Goal: Find specific page/section: Find specific page/section

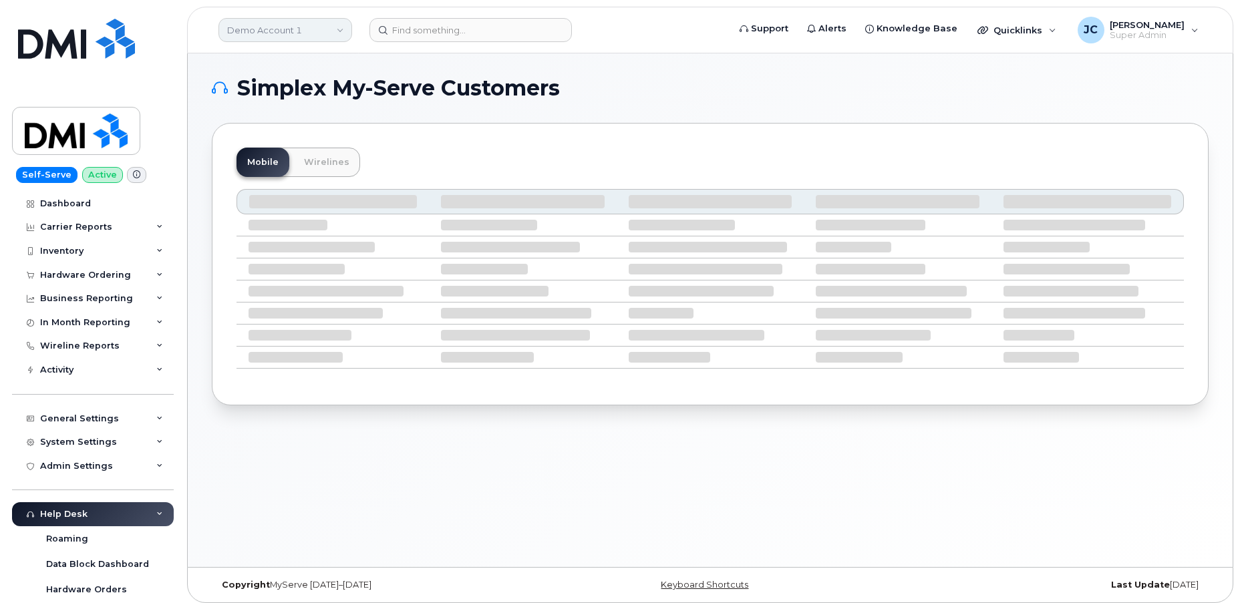
click at [265, 28] on link "Demo Account 1" at bounding box center [285, 30] width 134 height 24
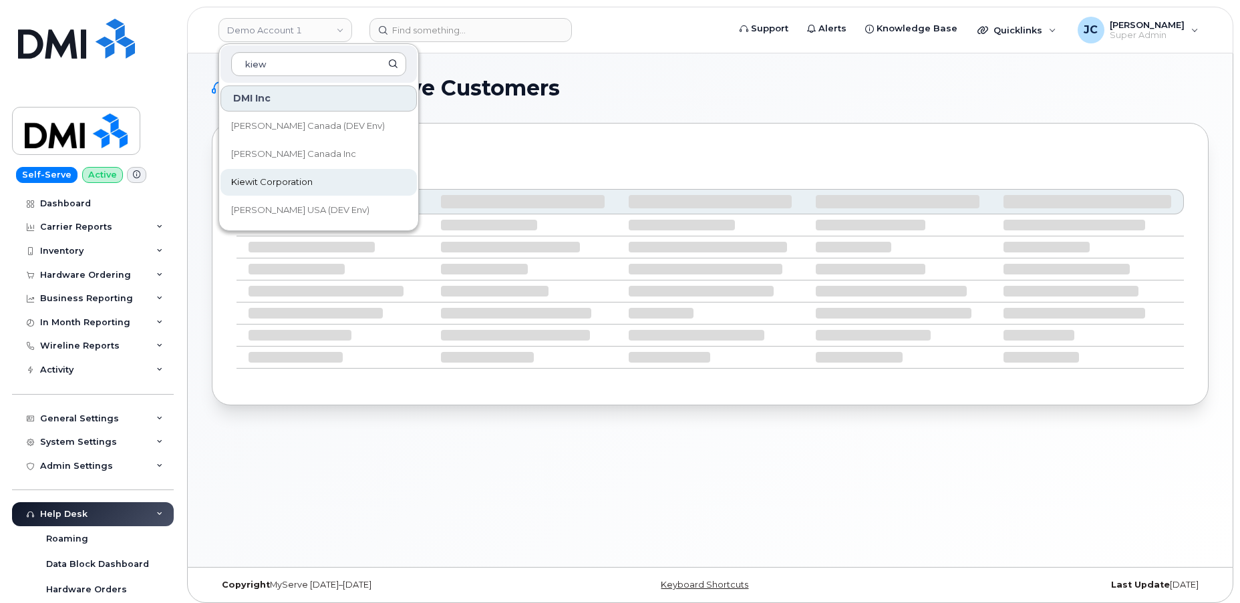
type input "kiew"
click at [275, 176] on span "Kiewit Corporation" at bounding box center [272, 182] width 82 height 13
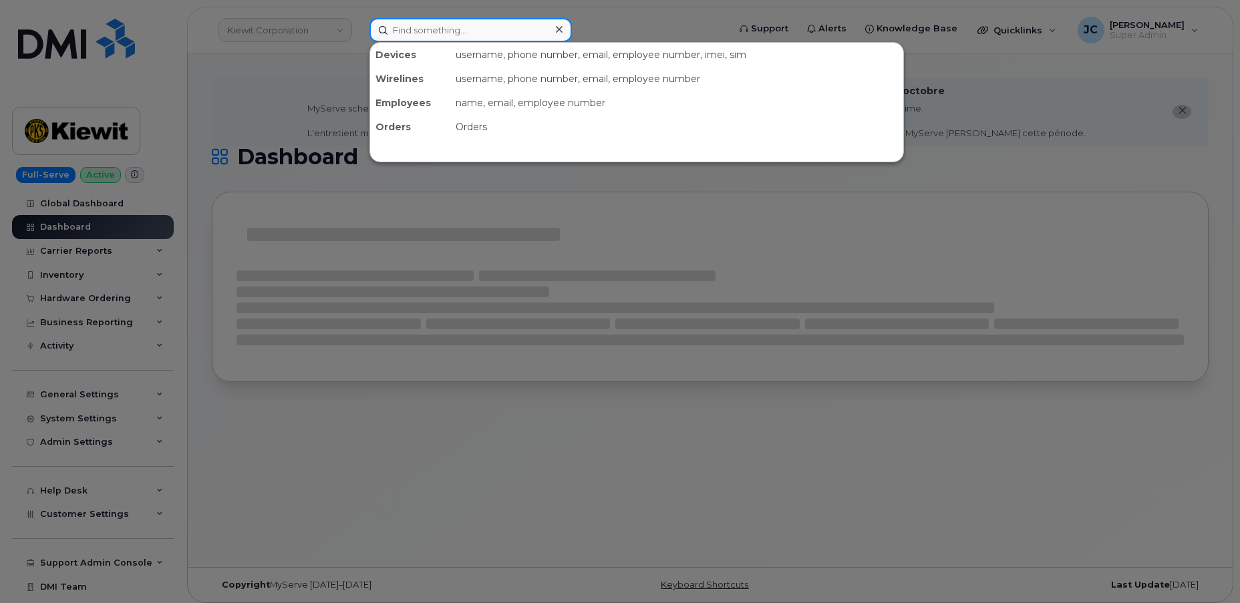
click at [418, 31] on input at bounding box center [470, 30] width 202 height 24
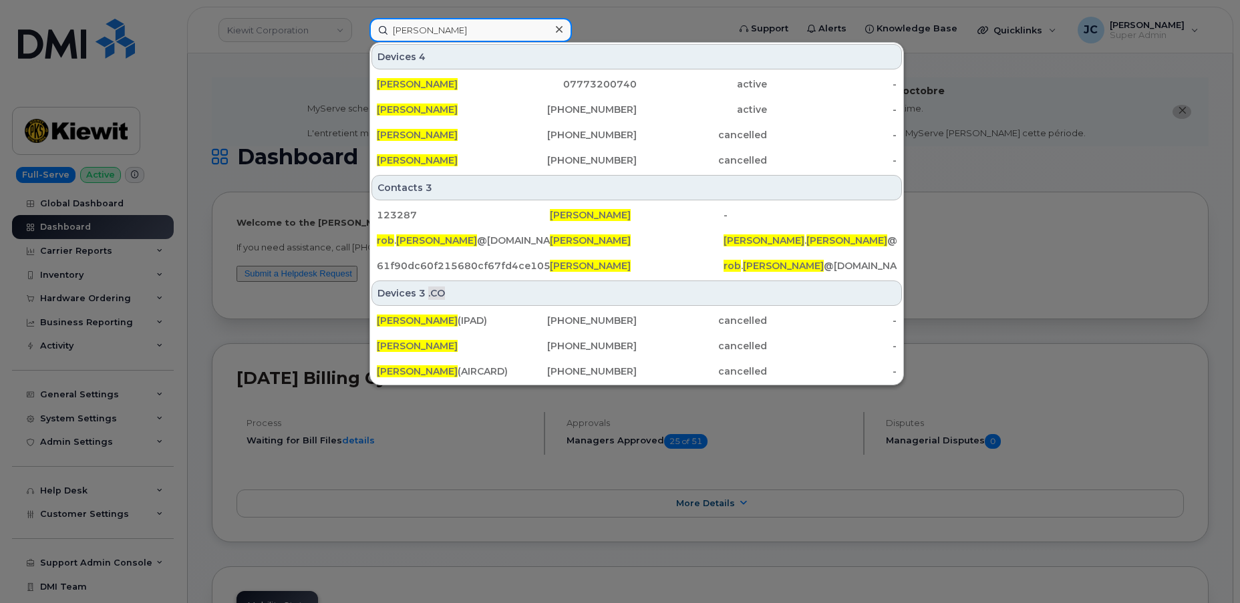
click at [450, 33] on input "rob johnson" at bounding box center [470, 30] width 202 height 24
drag, startPoint x: 450, startPoint y: 33, endPoint x: 327, endPoint y: 25, distance: 123.2
click at [359, 25] on div "rob johnson Devices 4 Rob Johnson 07773200740 active - Rob Johnson 867-332-3371…" at bounding box center [544, 30] width 371 height 24
paste input "913.424.7983"
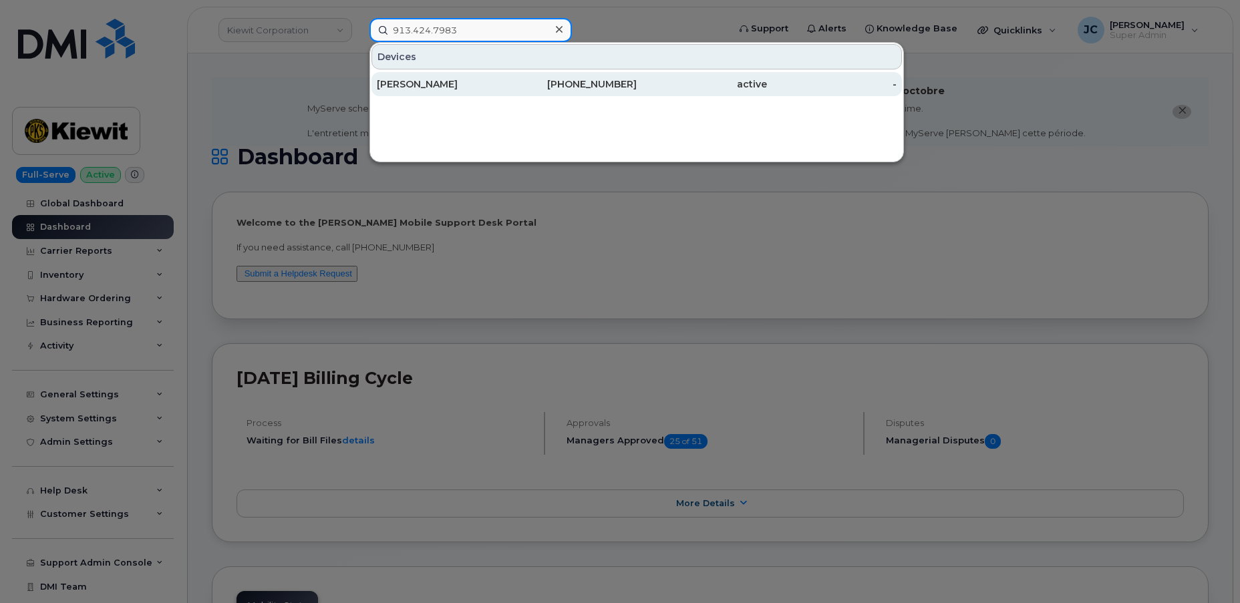
type input "913.424.7983"
click at [440, 82] on div "[PERSON_NAME]" at bounding box center [442, 83] width 130 height 13
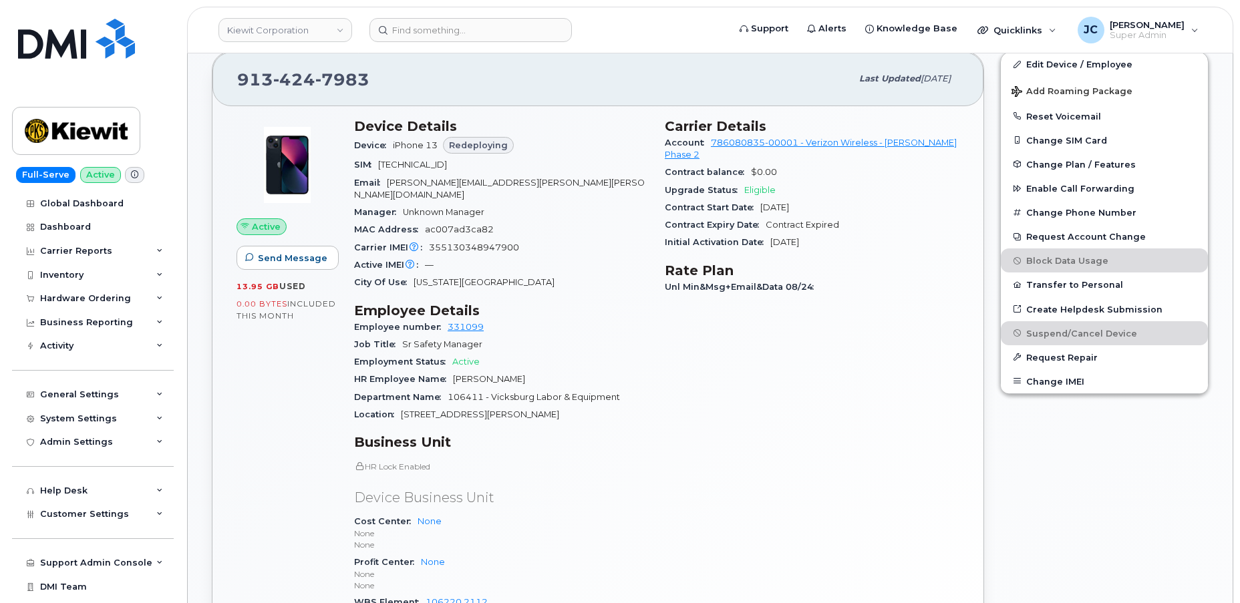
scroll to position [425, 0]
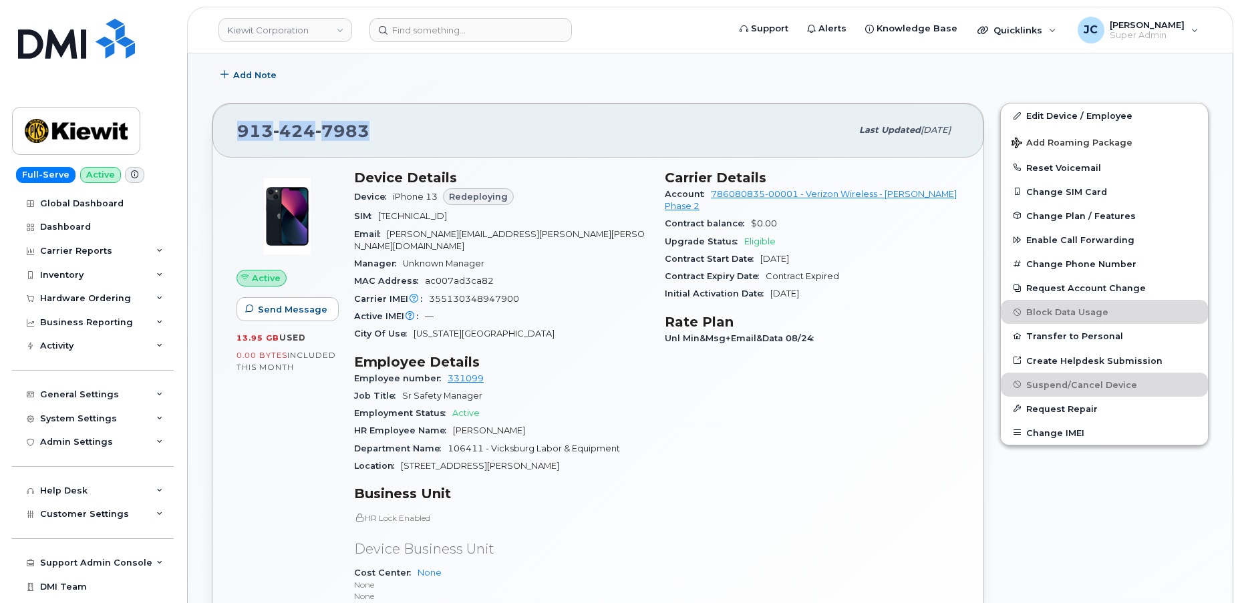
drag, startPoint x: 379, startPoint y: 131, endPoint x: 244, endPoint y: 131, distance: 135.6
click at [236, 140] on div "913 424 7983 Last updated Sep 11, 2025" at bounding box center [597, 130] width 771 height 53
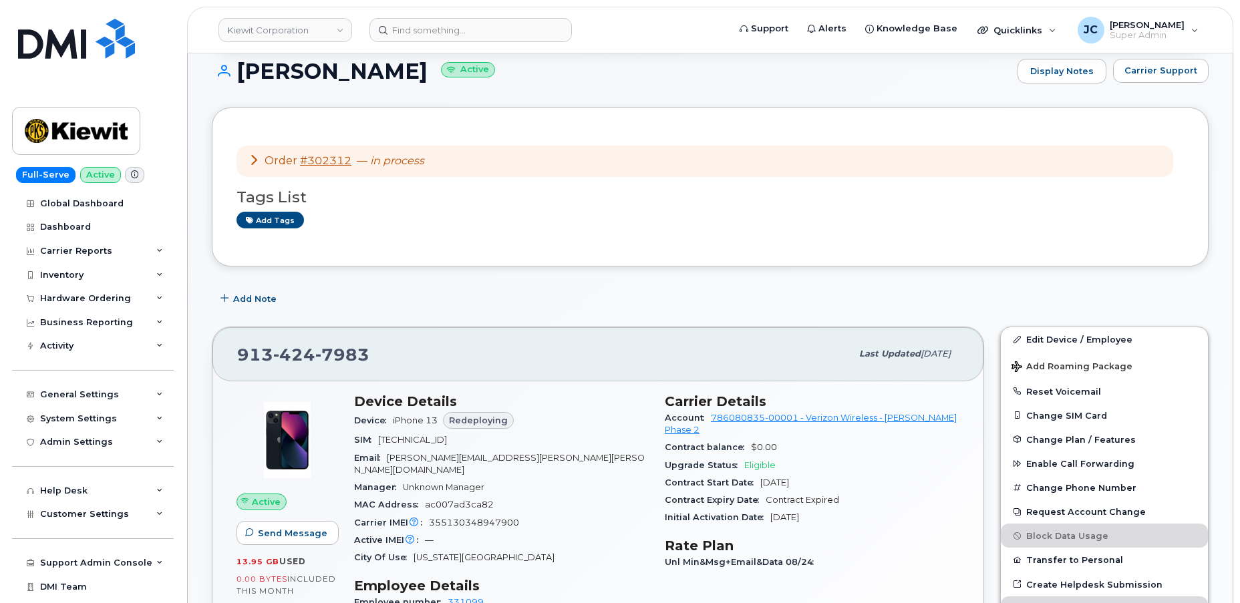
scroll to position [182, 0]
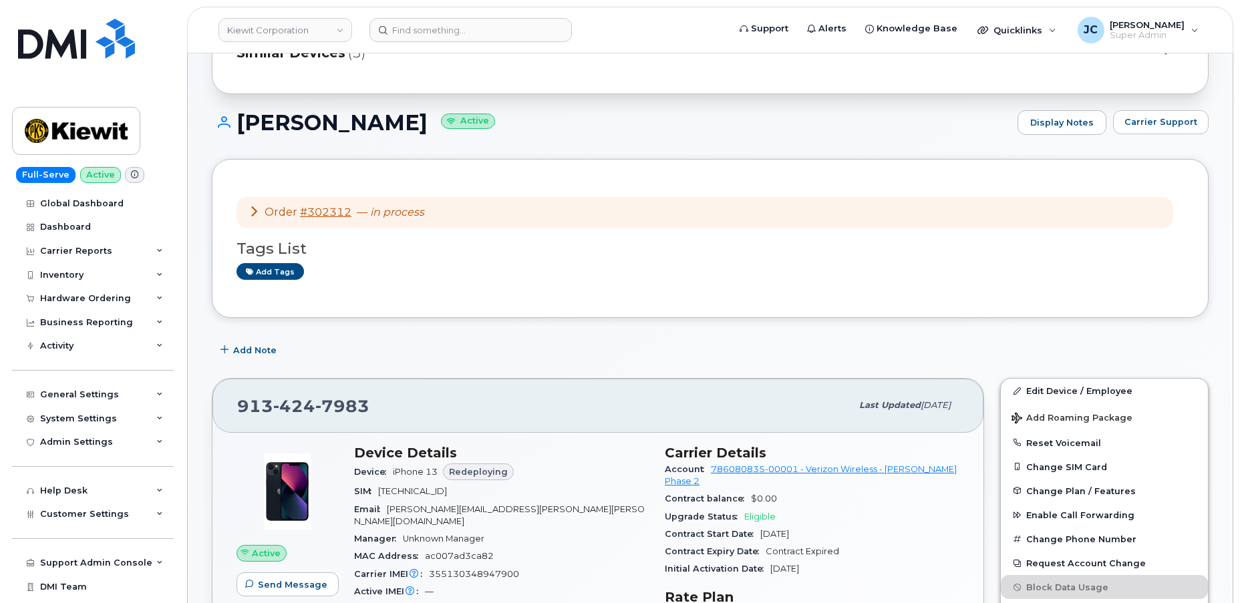
scroll to position [182, 0]
